Goal: Task Accomplishment & Management: Manage account settings

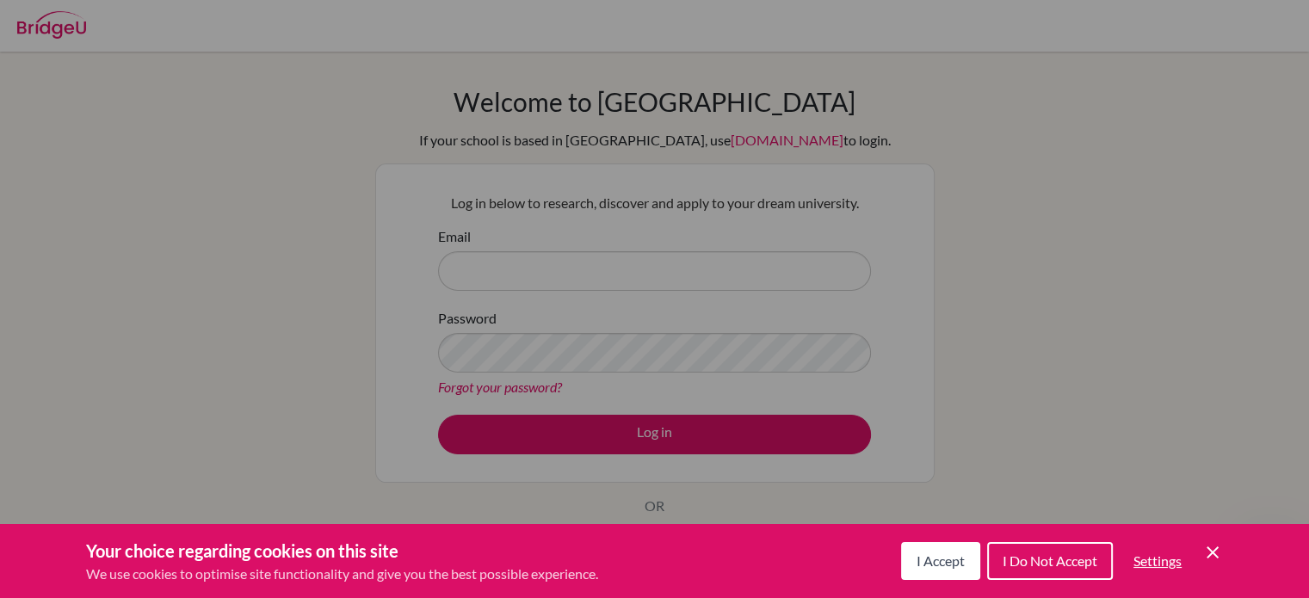
click at [956, 558] on span "I Accept" at bounding box center [941, 561] width 48 height 16
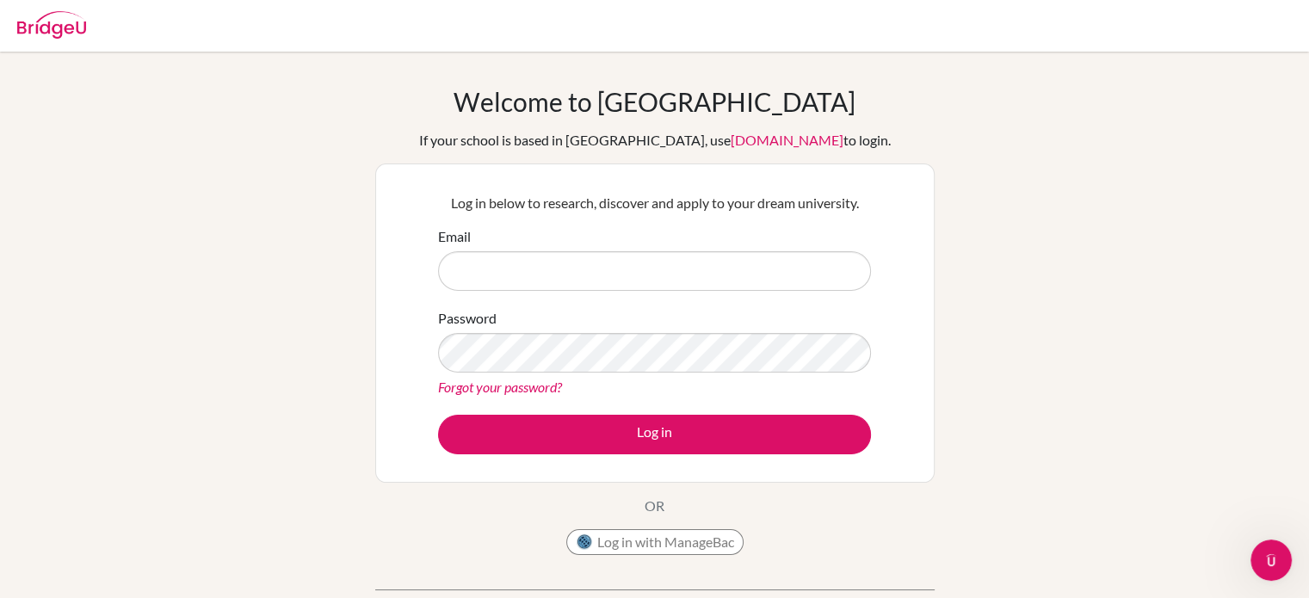
click at [542, 392] on link "Forgot your password?" at bounding box center [500, 387] width 124 height 16
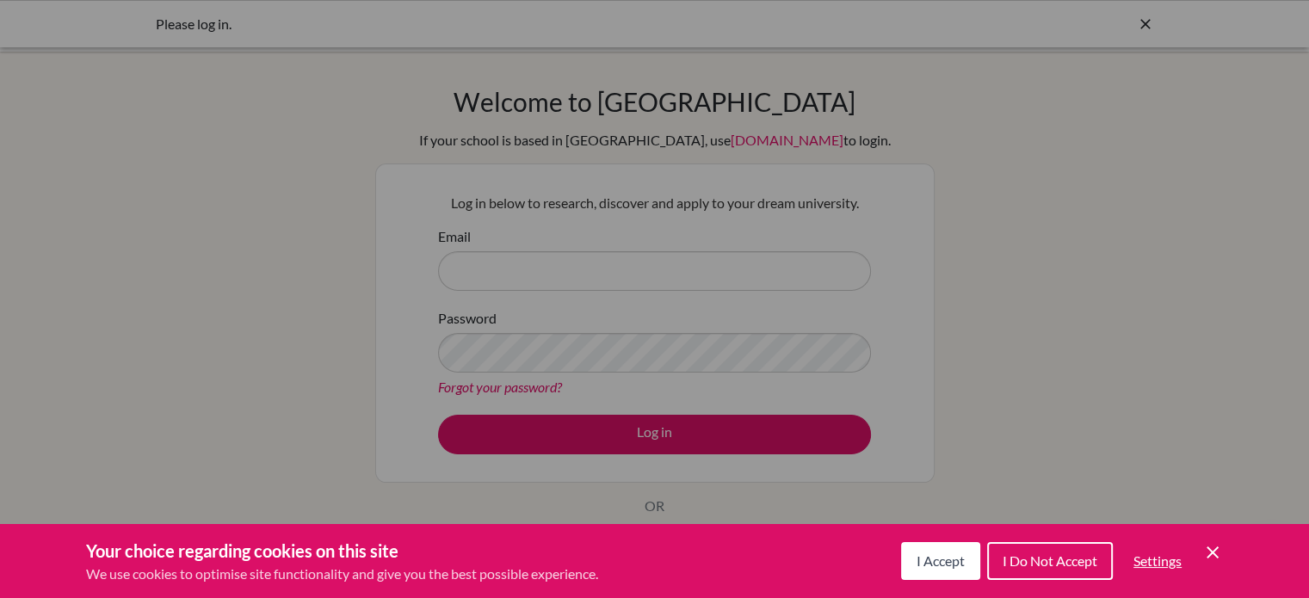
click at [937, 554] on span "I Accept" at bounding box center [941, 561] width 48 height 16
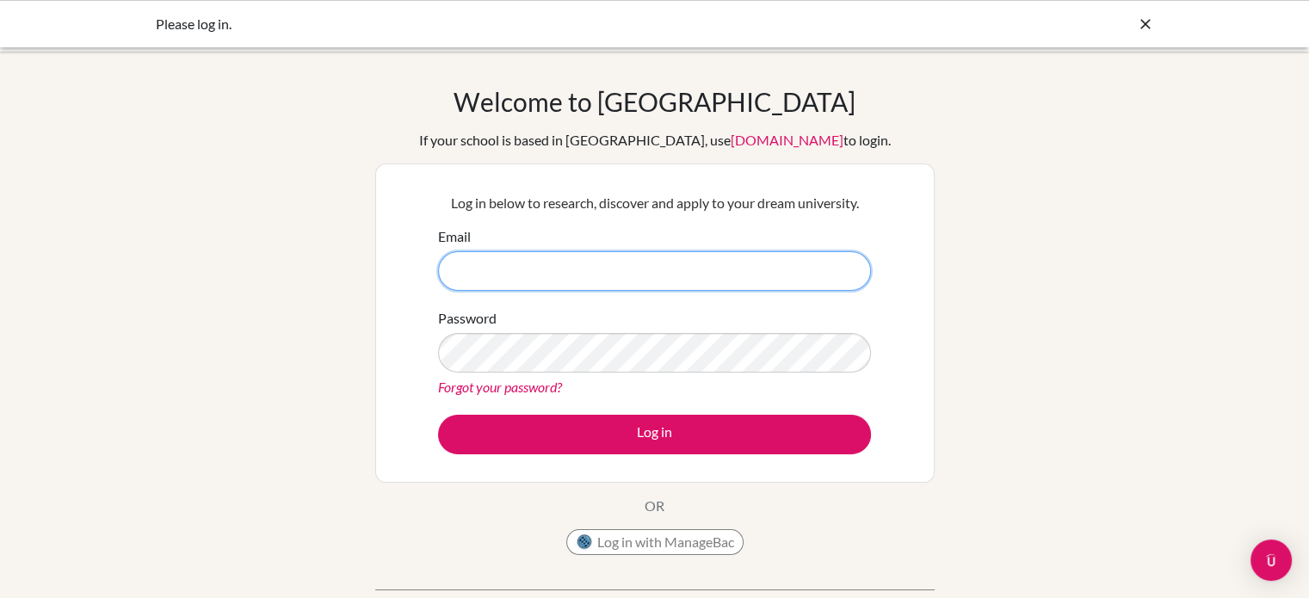
click at [604, 285] on input "Email" at bounding box center [654, 271] width 433 height 40
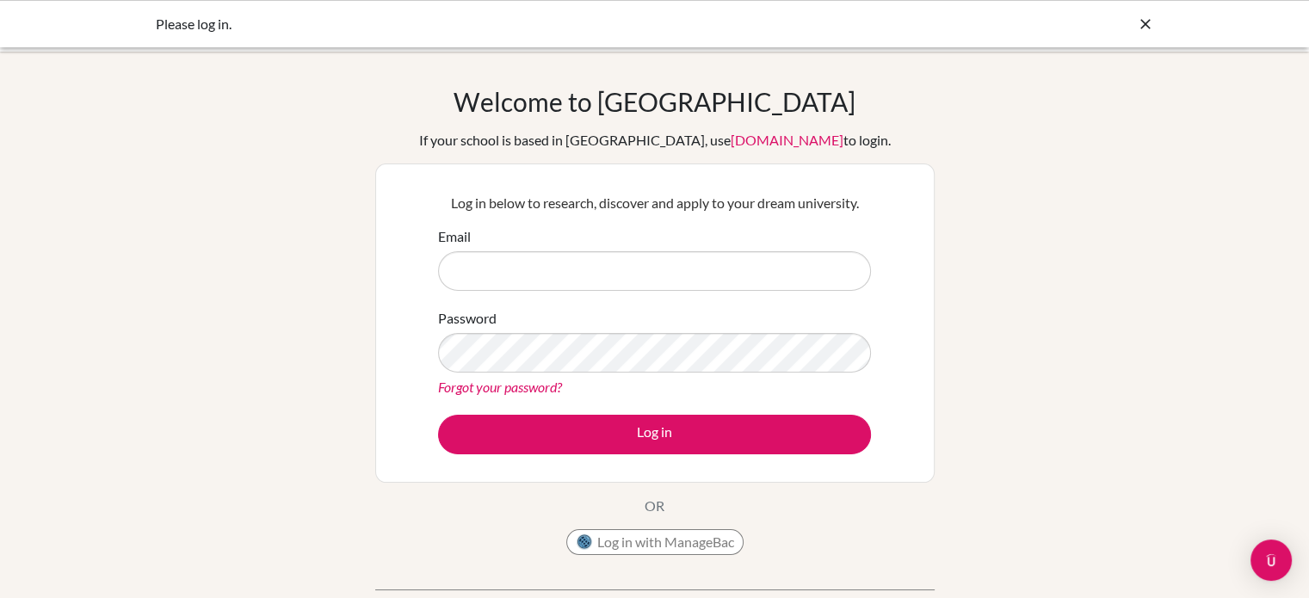
click at [542, 379] on link "Forgot your password?" at bounding box center [500, 387] width 124 height 16
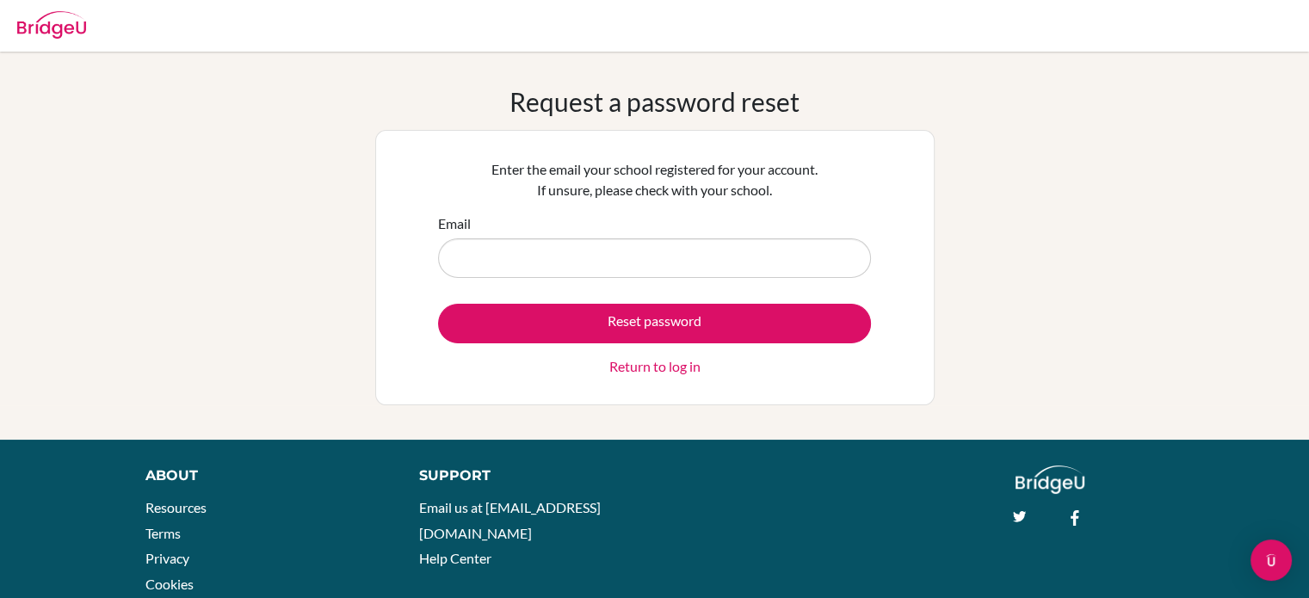
click at [565, 261] on input "Email" at bounding box center [654, 258] width 433 height 40
type input "2025c.tulga.b@shineue.edu.mn"
click at [438, 304] on button "Reset password" at bounding box center [654, 324] width 433 height 40
click at [463, 258] on input "[EMAIL_ADDRESS][DOMAIN_NAME]" at bounding box center [654, 258] width 433 height 40
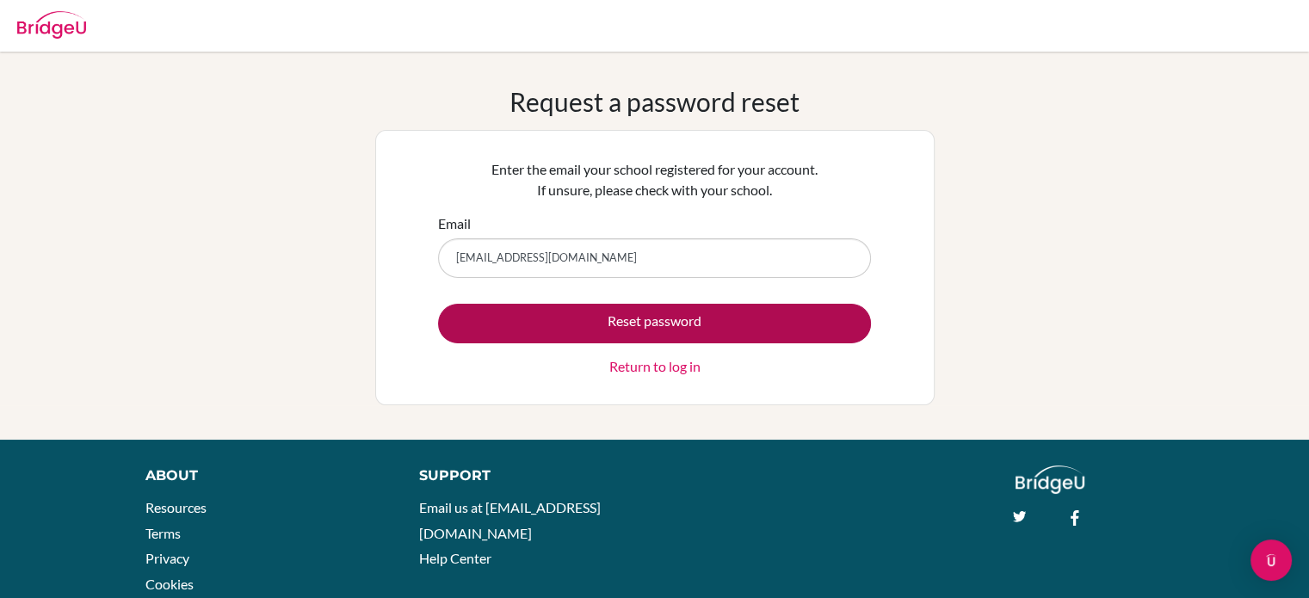
type input "[EMAIL_ADDRESS][DOMAIN_NAME]"
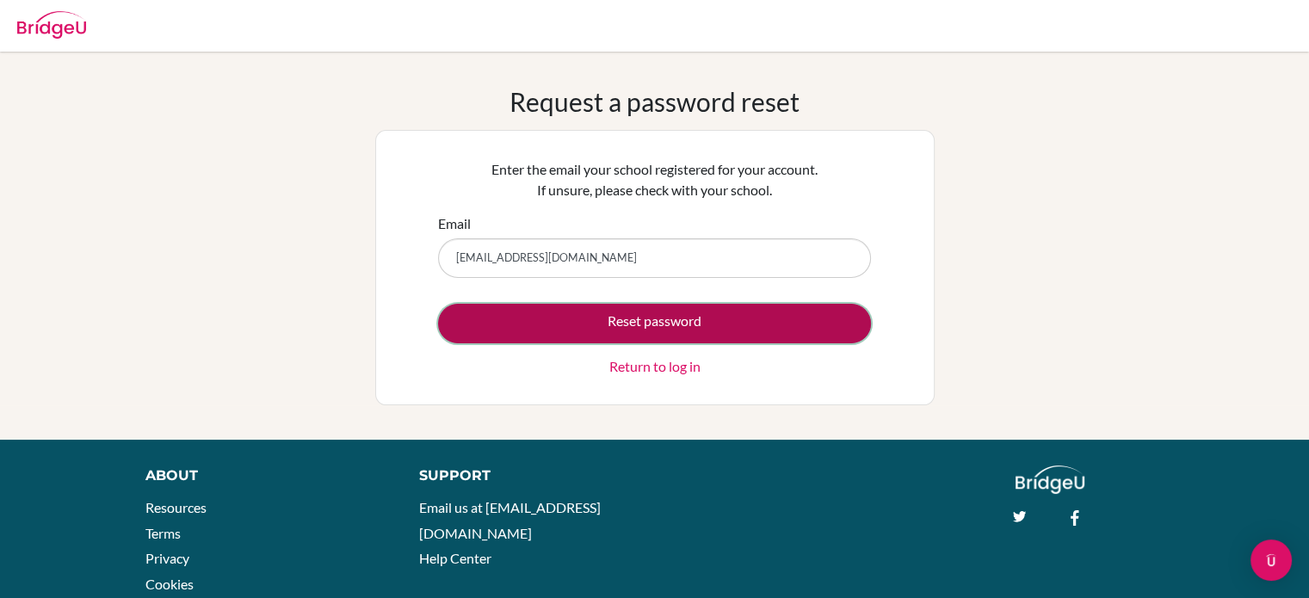
click at [525, 304] on button "Reset password" at bounding box center [654, 324] width 433 height 40
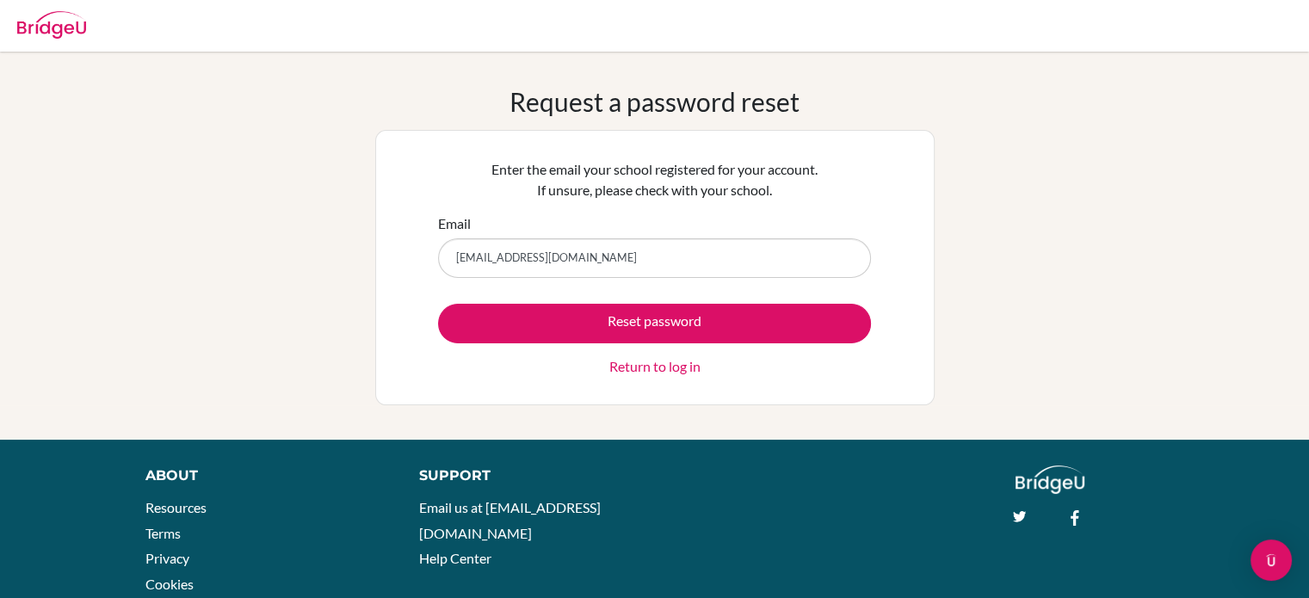
click at [480, 258] on input "[EMAIL_ADDRESS][DOMAIN_NAME]" at bounding box center [654, 258] width 433 height 40
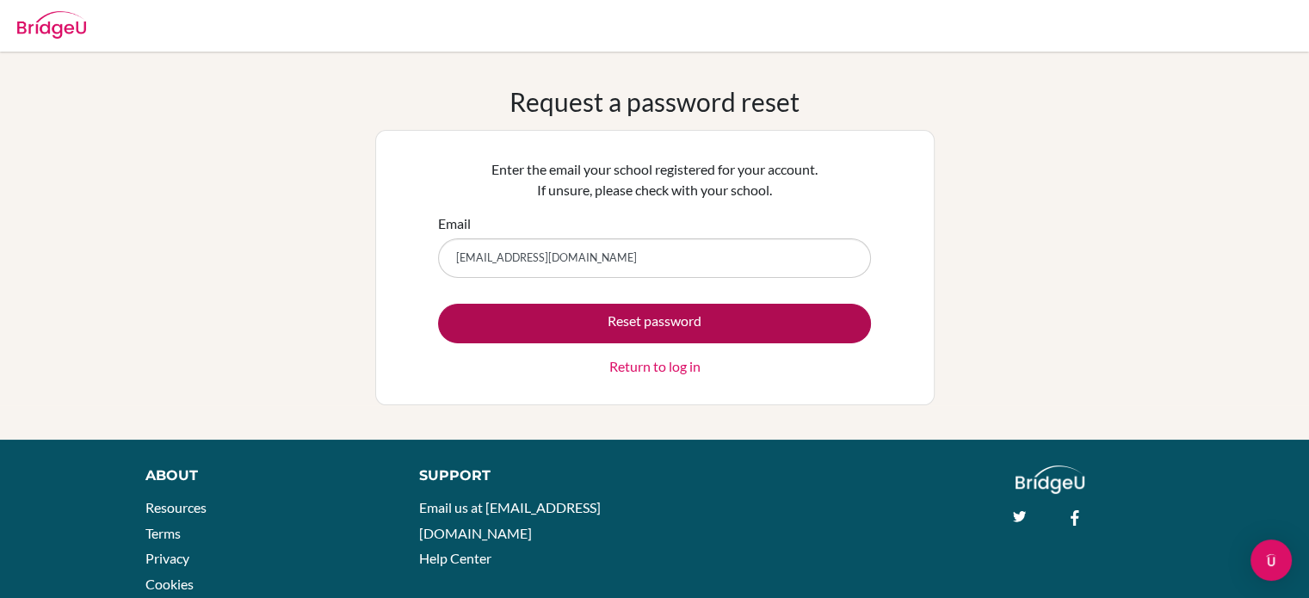
type input "2015c.tulga.b@shineue.edu.mn"
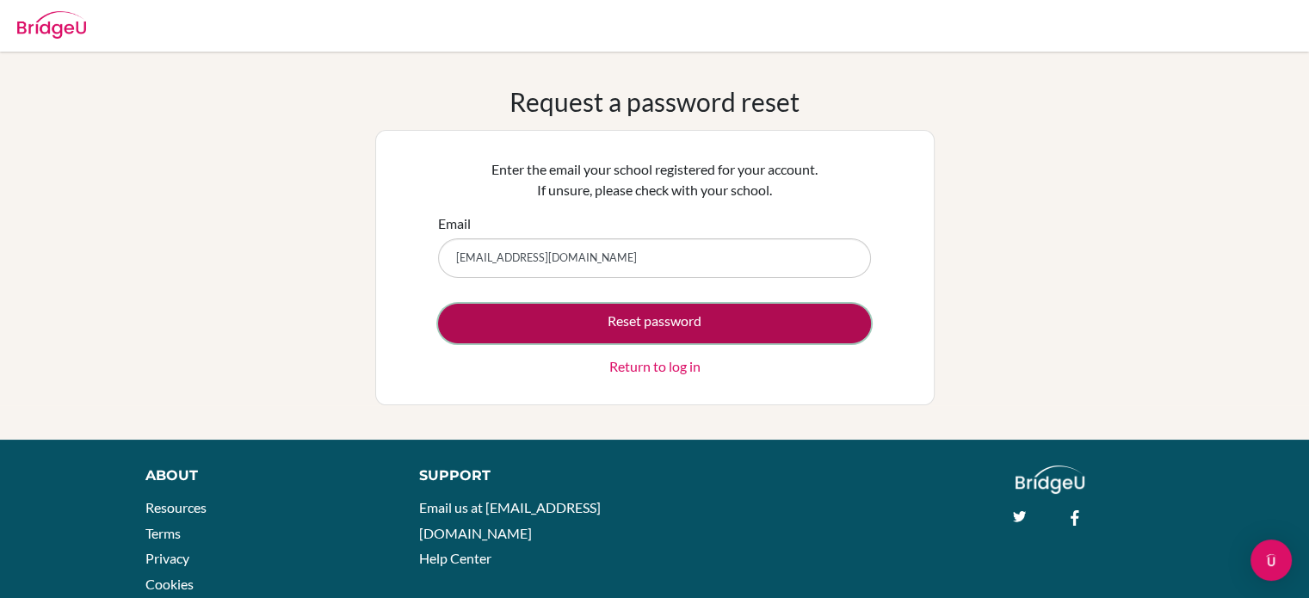
click at [547, 310] on button "Reset password" at bounding box center [654, 324] width 433 height 40
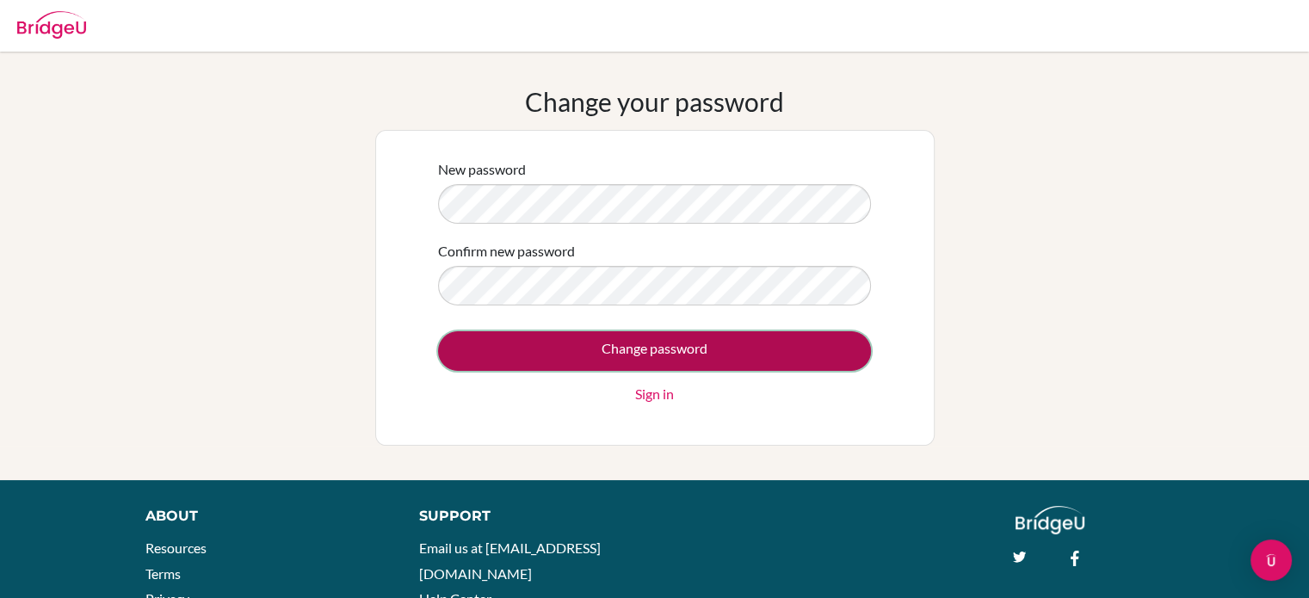
click at [585, 355] on input "Change password" at bounding box center [654, 351] width 433 height 40
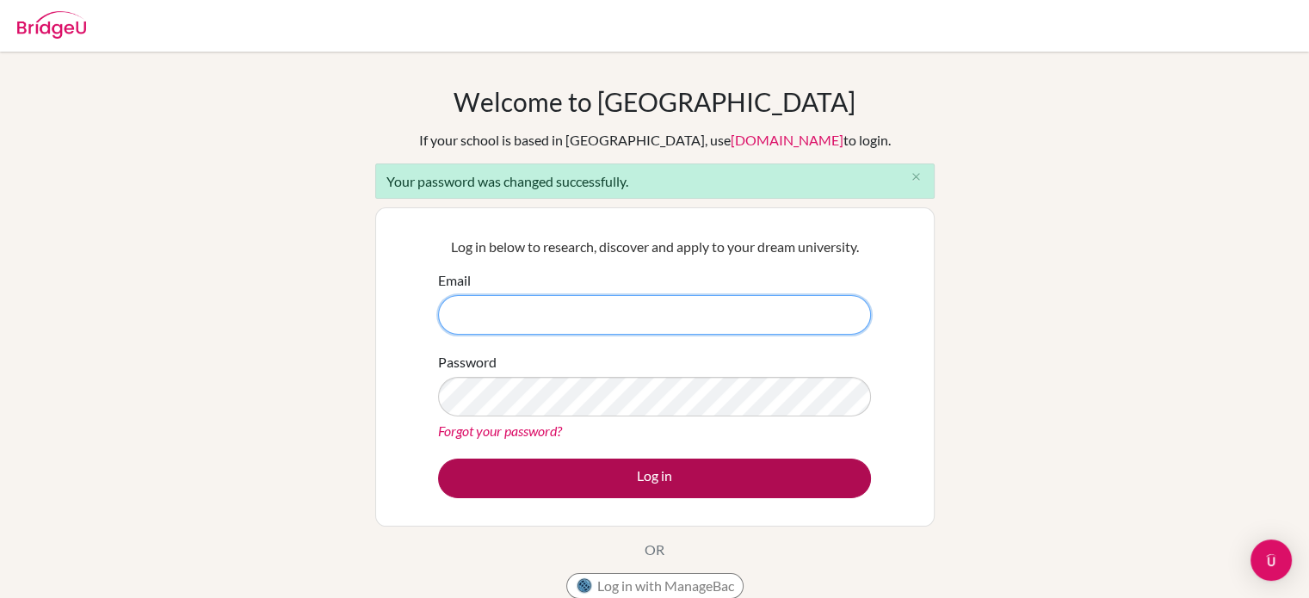
type input "[EMAIL_ADDRESS][DOMAIN_NAME]"
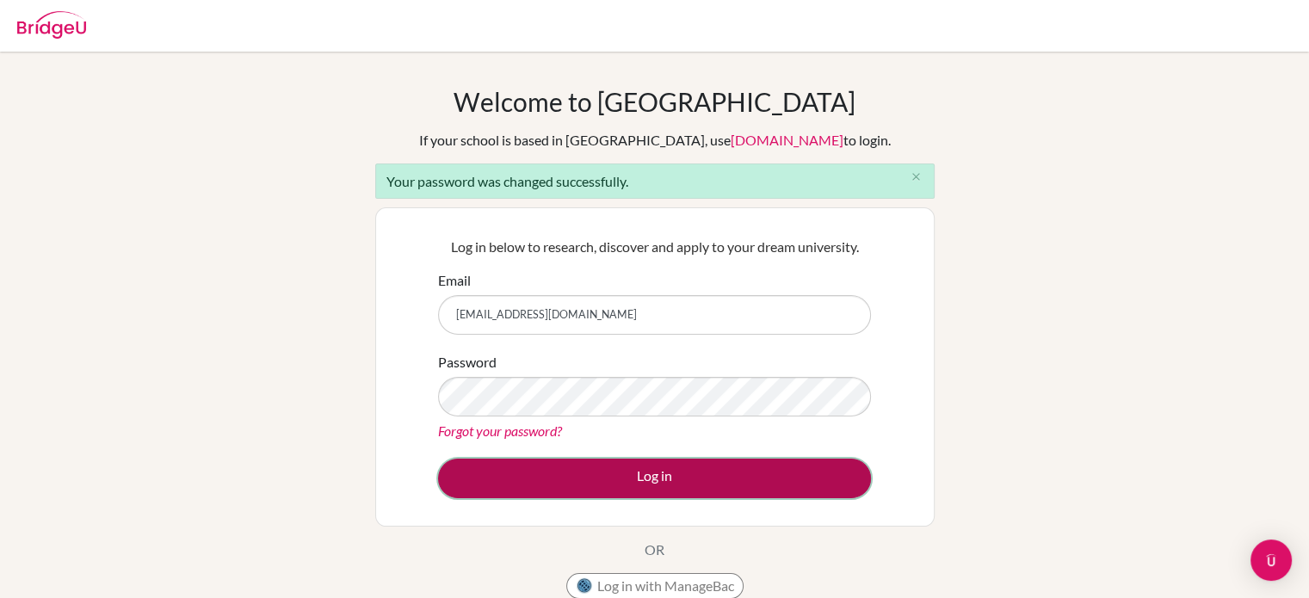
click at [716, 476] on button "Log in" at bounding box center [654, 479] width 433 height 40
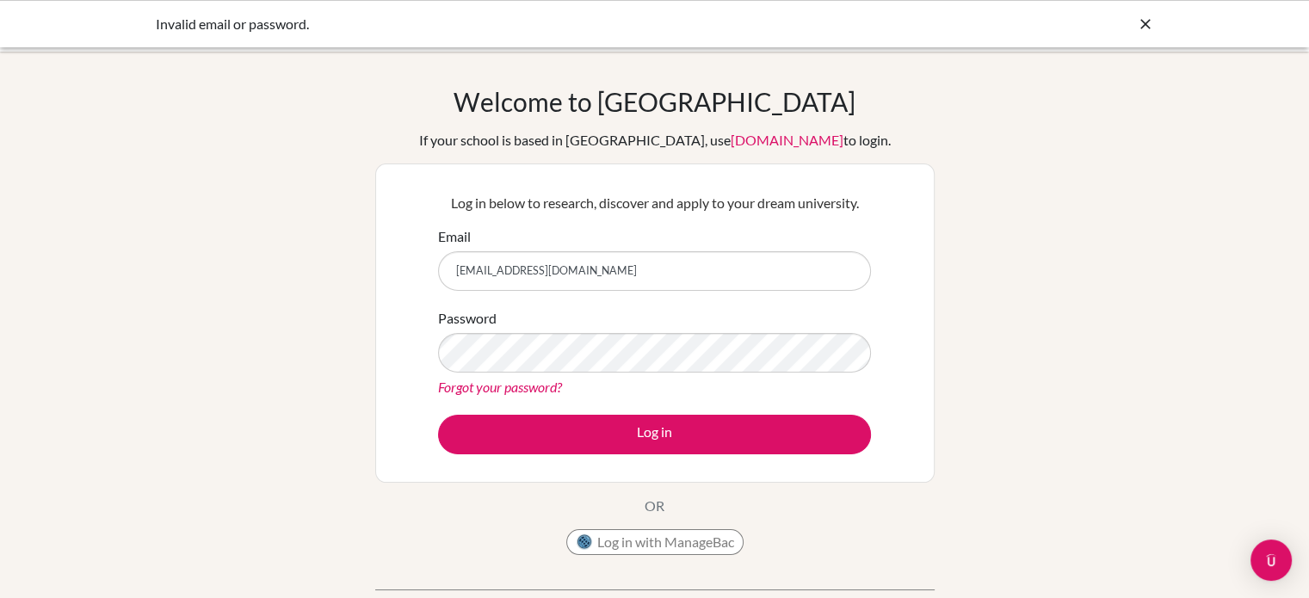
drag, startPoint x: 476, startPoint y: 274, endPoint x: 504, endPoint y: 299, distance: 37.8
click at [476, 273] on input "[EMAIL_ADDRESS][DOMAIN_NAME]" at bounding box center [654, 271] width 433 height 40
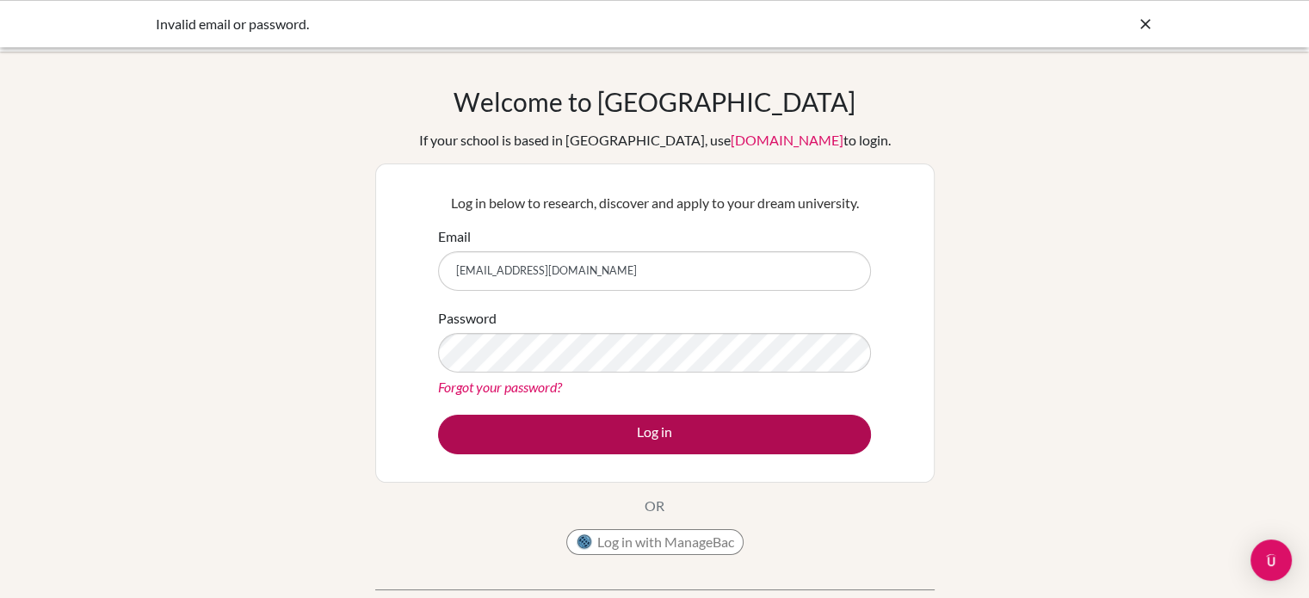
type input "[EMAIL_ADDRESS][DOMAIN_NAME]"
click at [524, 435] on button "Log in" at bounding box center [654, 435] width 433 height 40
